Goal: Transaction & Acquisition: Book appointment/travel/reservation

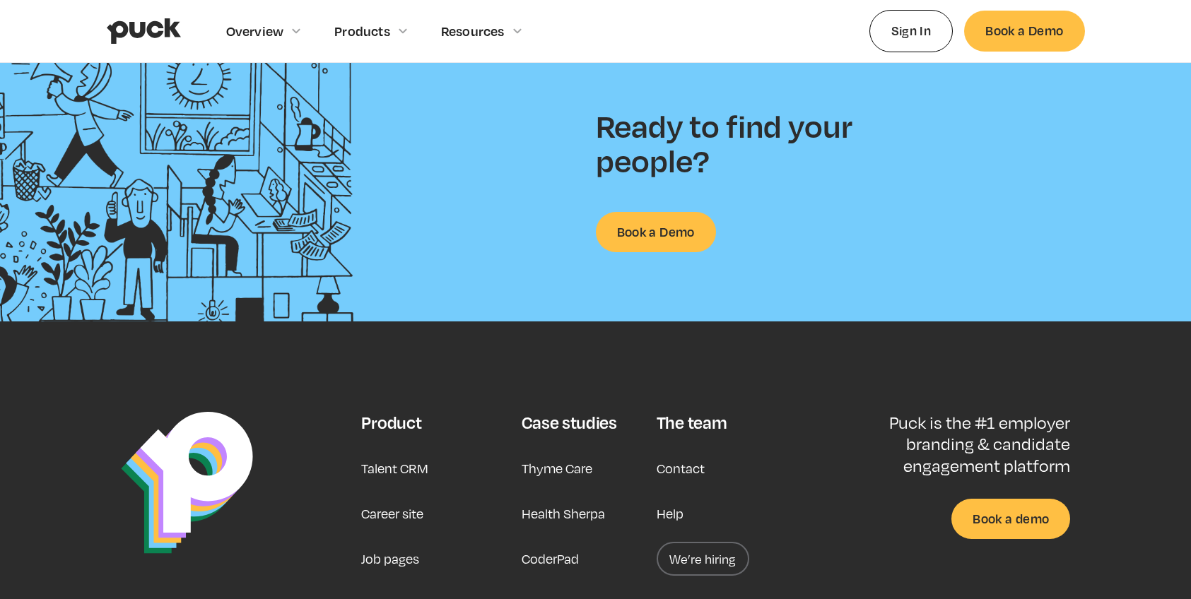
scroll to position [3683, 0]
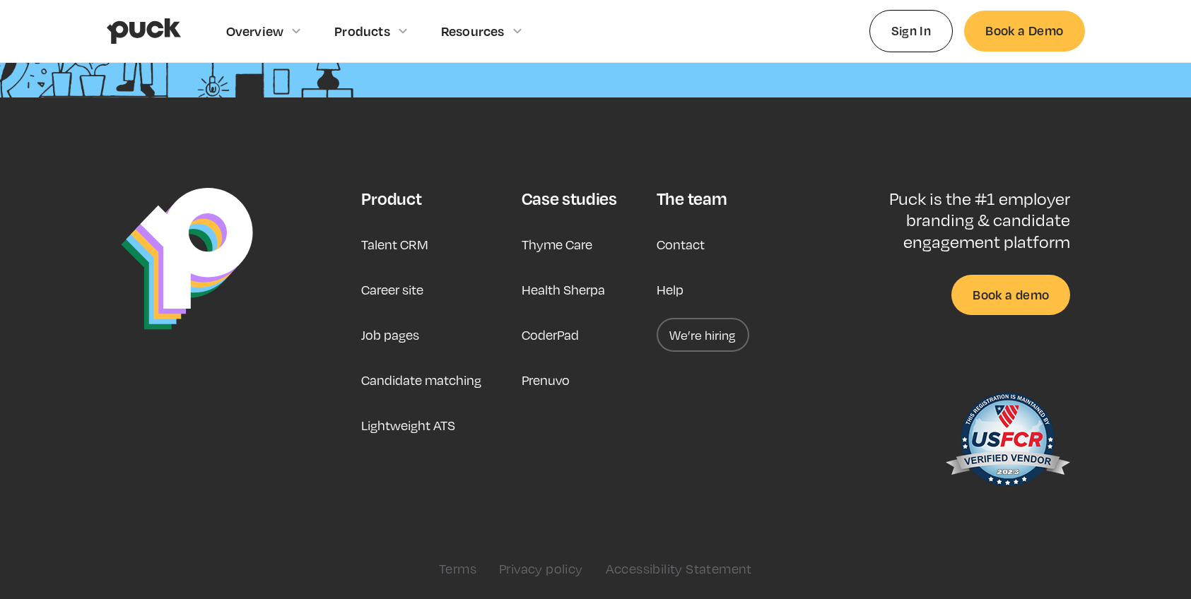
click at [414, 293] on link "Career site" at bounding box center [392, 290] width 62 height 34
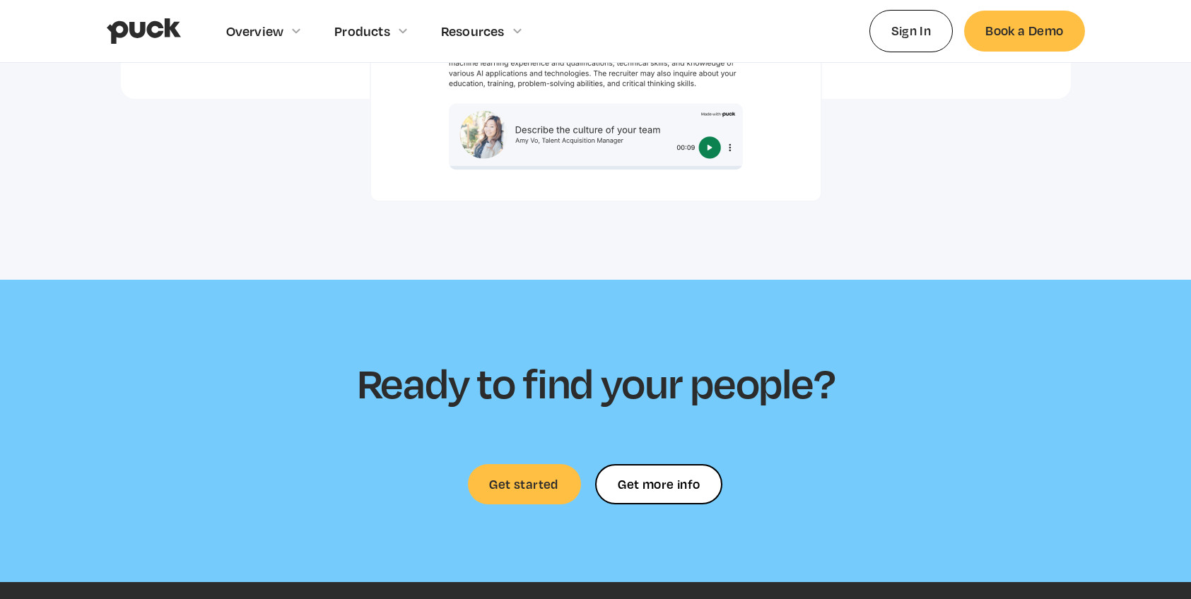
scroll to position [3827, 0]
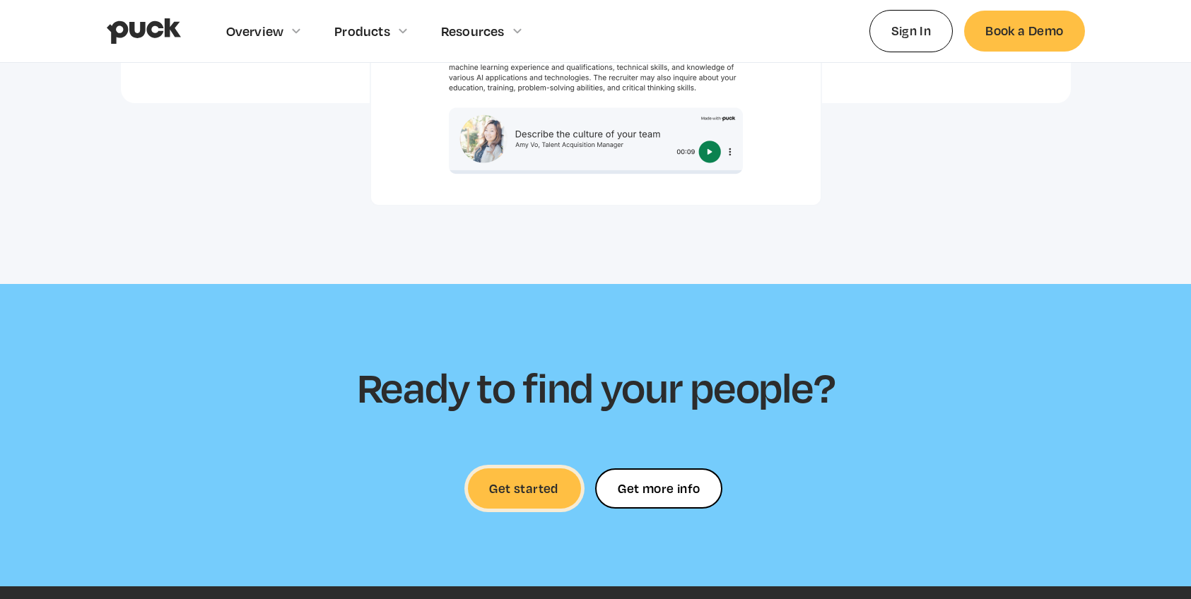
click at [513, 468] on link "Get started" at bounding box center [524, 488] width 113 height 40
